Goal: Find specific page/section: Find specific page/section

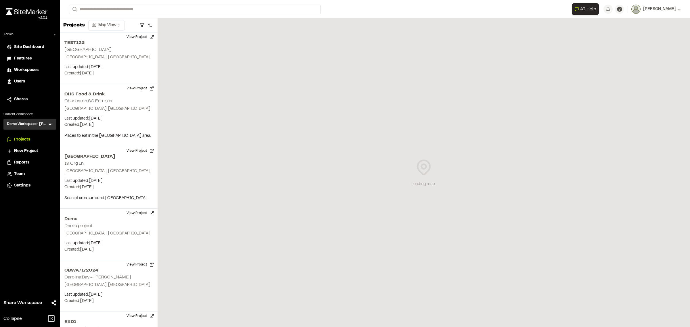
click at [51, 124] on icon at bounding box center [49, 125] width 3 height 2
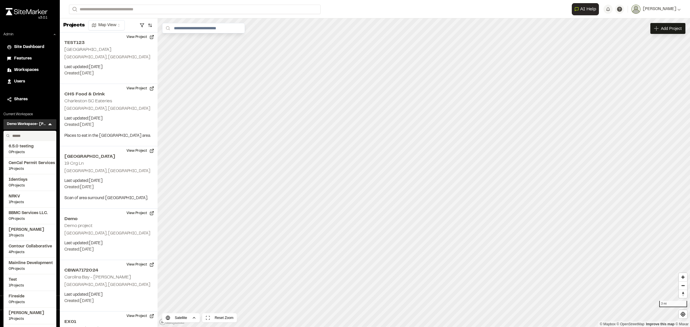
click at [44, 135] on input "text" at bounding box center [32, 136] width 44 height 10
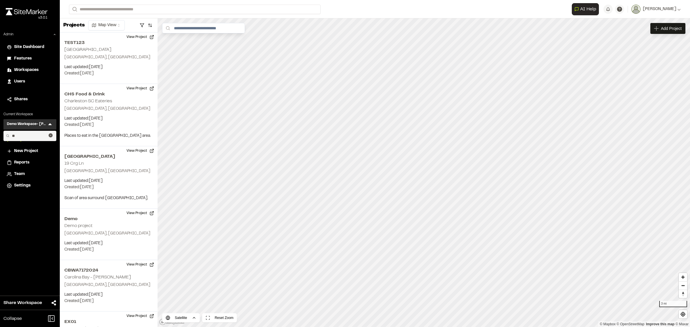
type input "*"
type input "****"
click at [15, 163] on span "Eurowind Energy" at bounding box center [30, 163] width 43 height 6
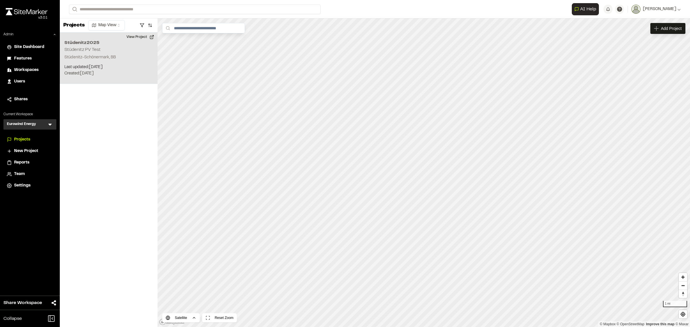
click at [96, 68] on p "Last updated: [DATE]" at bounding box center [108, 67] width 89 height 6
click at [415, 162] on div "Stüdenitz2025 Stüdenitz PV Test" at bounding box center [423, 163] width 63 height 6
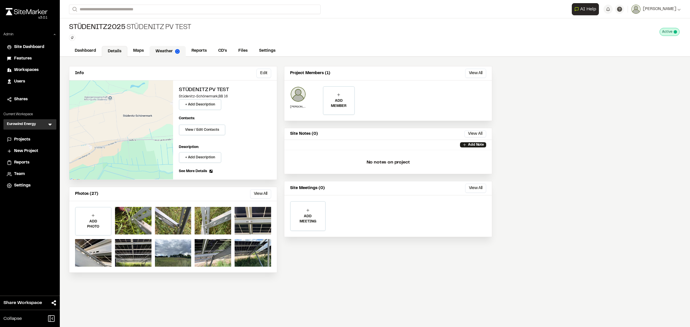
click at [155, 52] on link "Weather" at bounding box center [167, 51] width 36 height 11
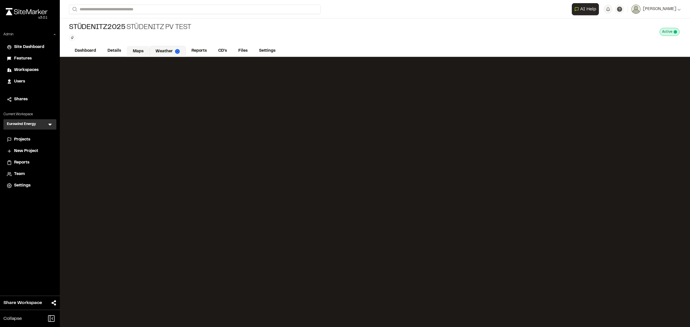
click at [140, 51] on link "Maps" at bounding box center [138, 51] width 23 height 11
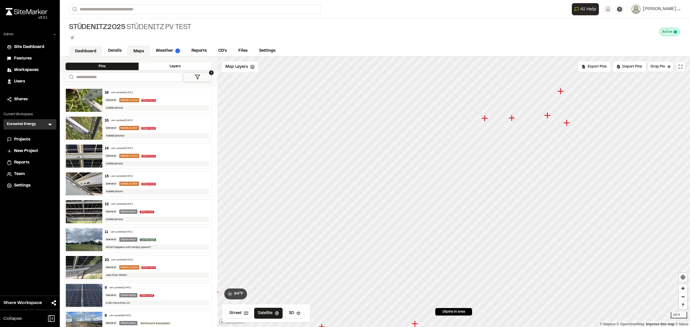
click at [85, 48] on link "Dashboard" at bounding box center [85, 51] width 33 height 11
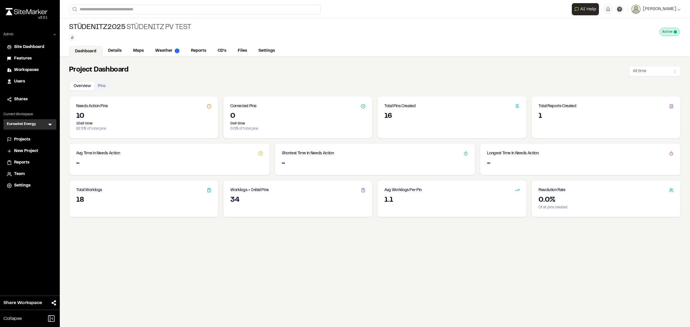
click at [25, 162] on span "Reports" at bounding box center [21, 162] width 15 height 6
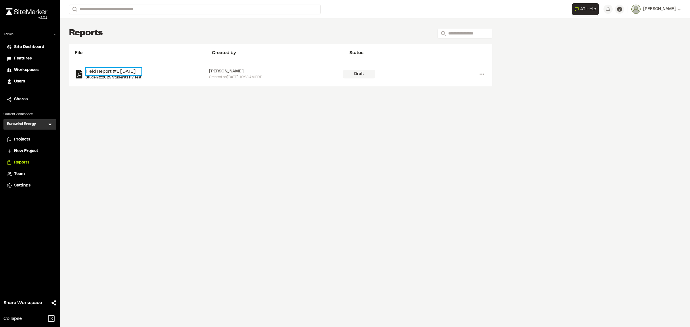
click at [126, 71] on link "Field Report #1 2025-08-13" at bounding box center [114, 71] width 56 height 7
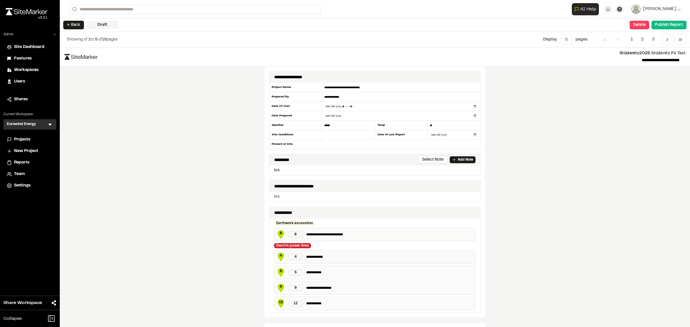
click at [24, 139] on span "Projects" at bounding box center [22, 140] width 16 height 6
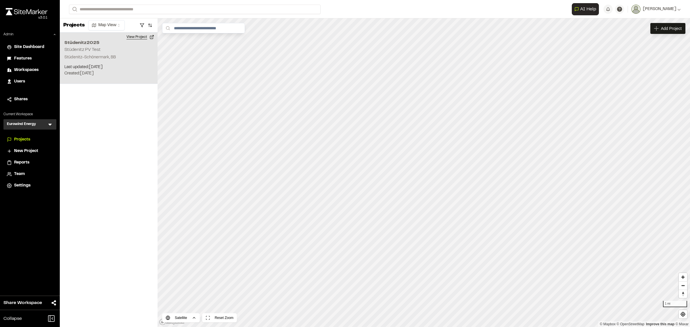
click at [139, 35] on button "View Project" at bounding box center [140, 36] width 34 height 9
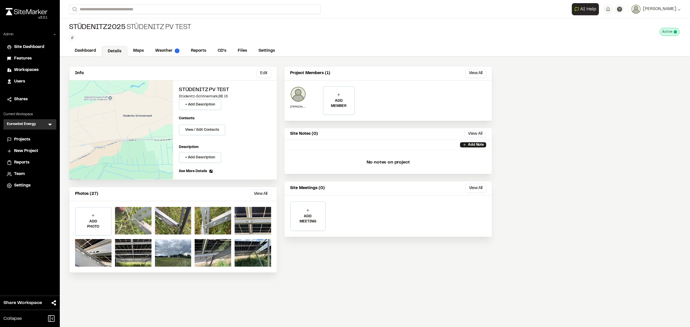
click at [141, 221] on div at bounding box center [133, 221] width 36 height 28
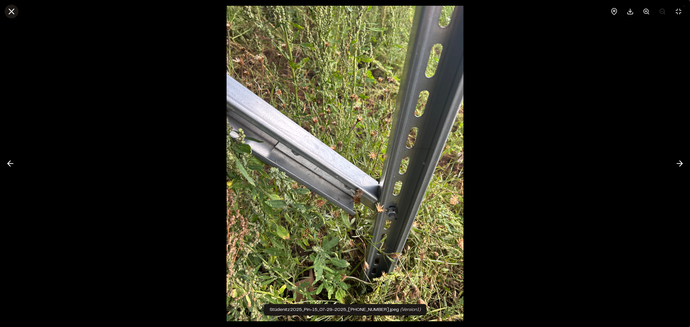
click at [11, 12] on icon at bounding box center [12, 12] width 10 height 10
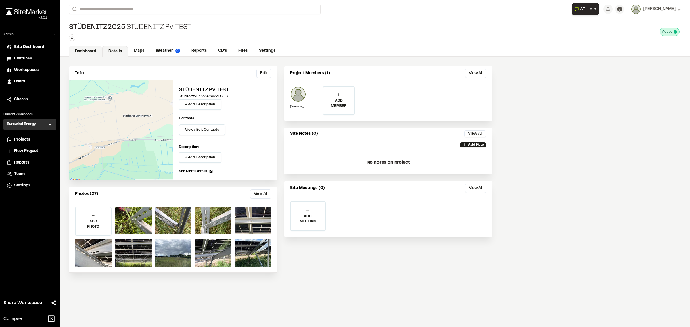
click at [89, 50] on link "Dashboard" at bounding box center [85, 51] width 33 height 11
